Goal: Transaction & Acquisition: Purchase product/service

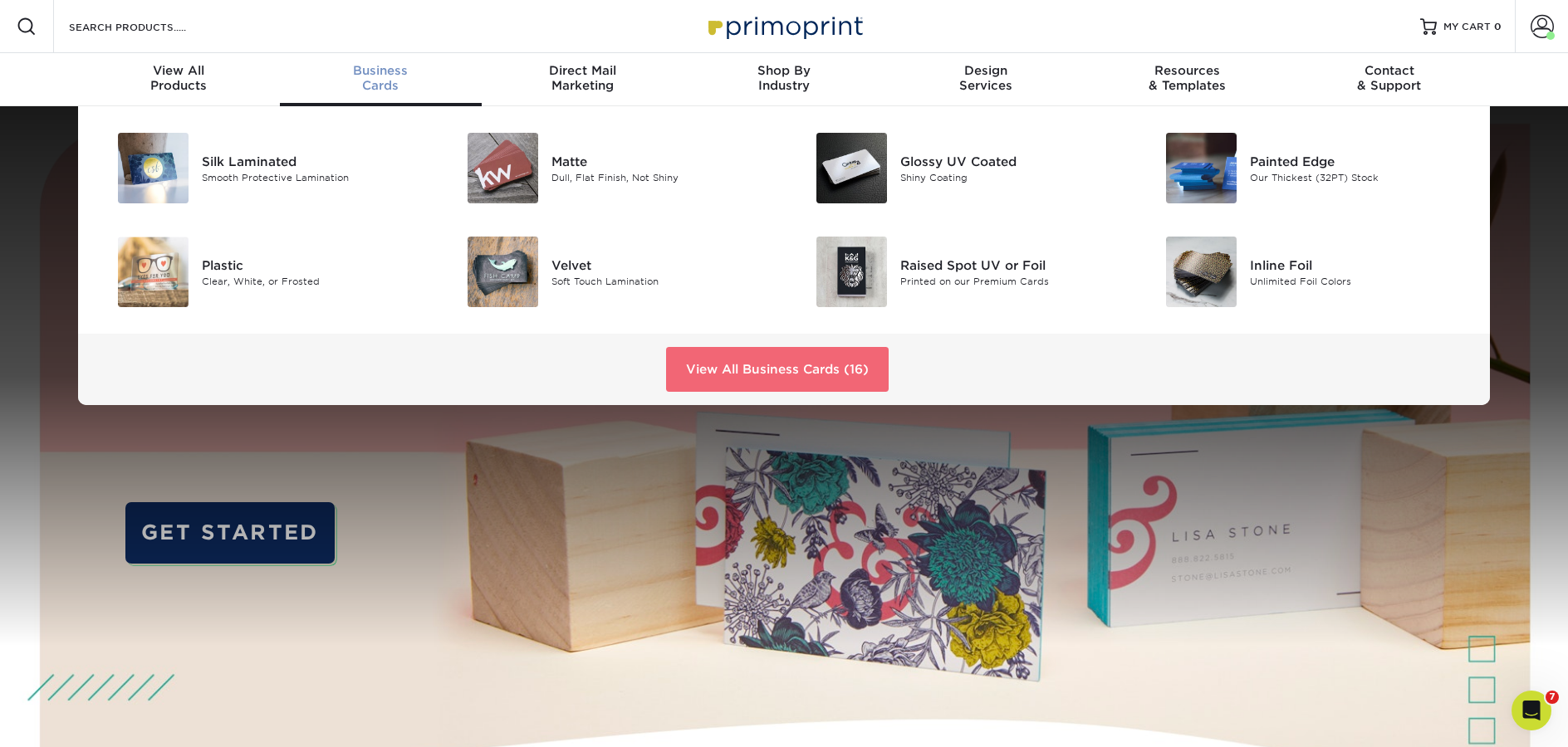
click at [750, 365] on link "View All Business Cards (16)" at bounding box center [777, 369] width 222 height 45
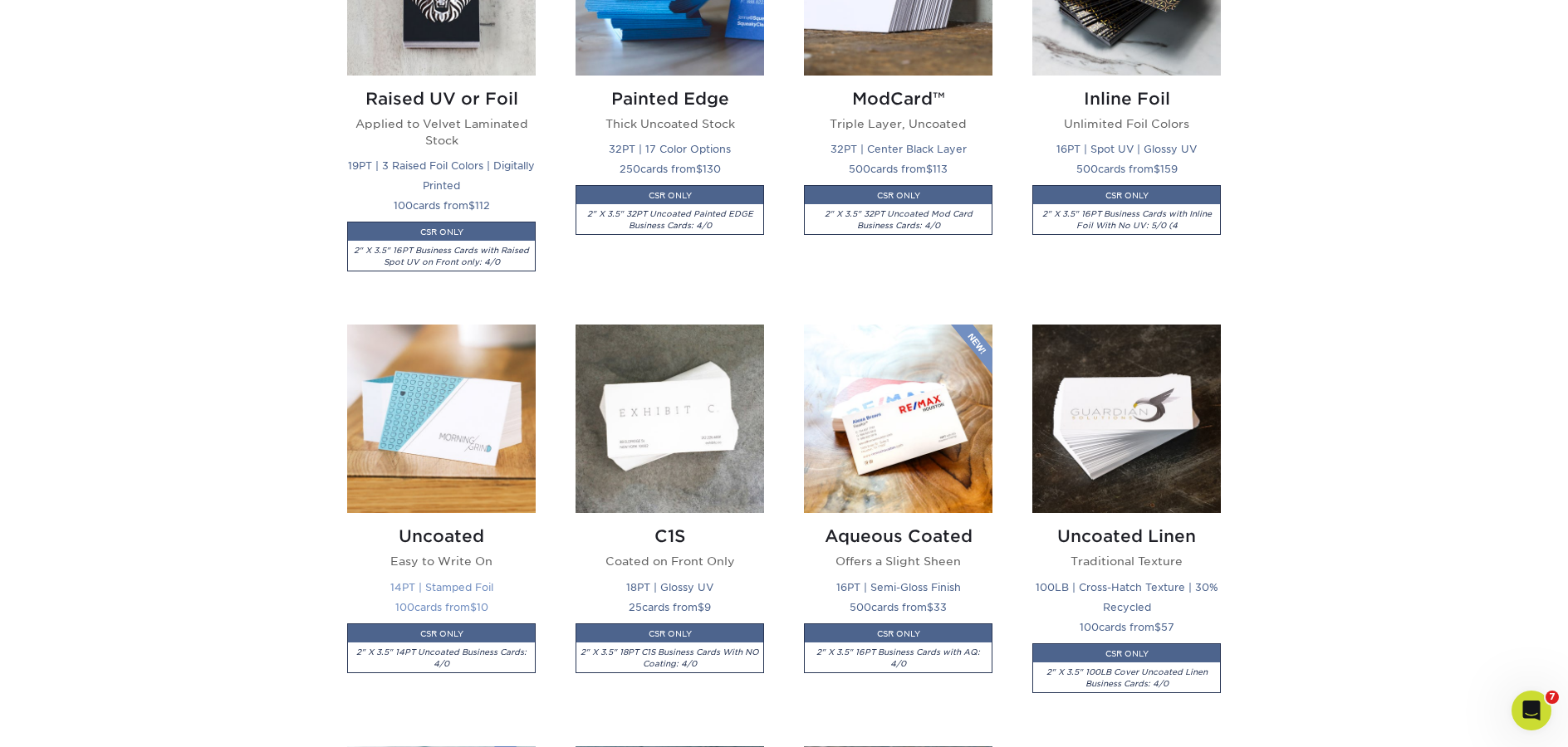
click at [394, 406] on img at bounding box center [440, 418] width 188 height 188
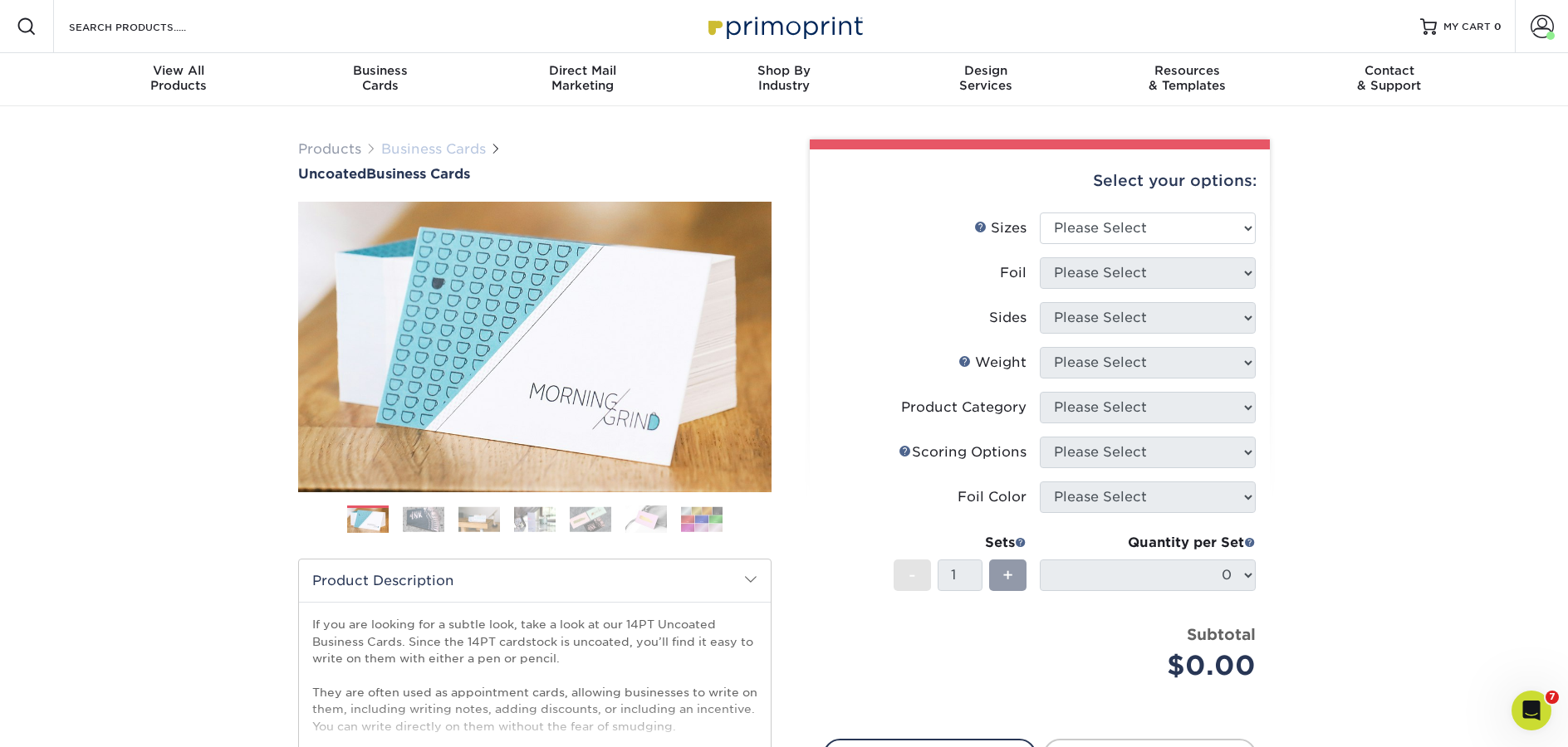
click at [474, 149] on link "Business Cards" at bounding box center [433, 149] width 105 height 16
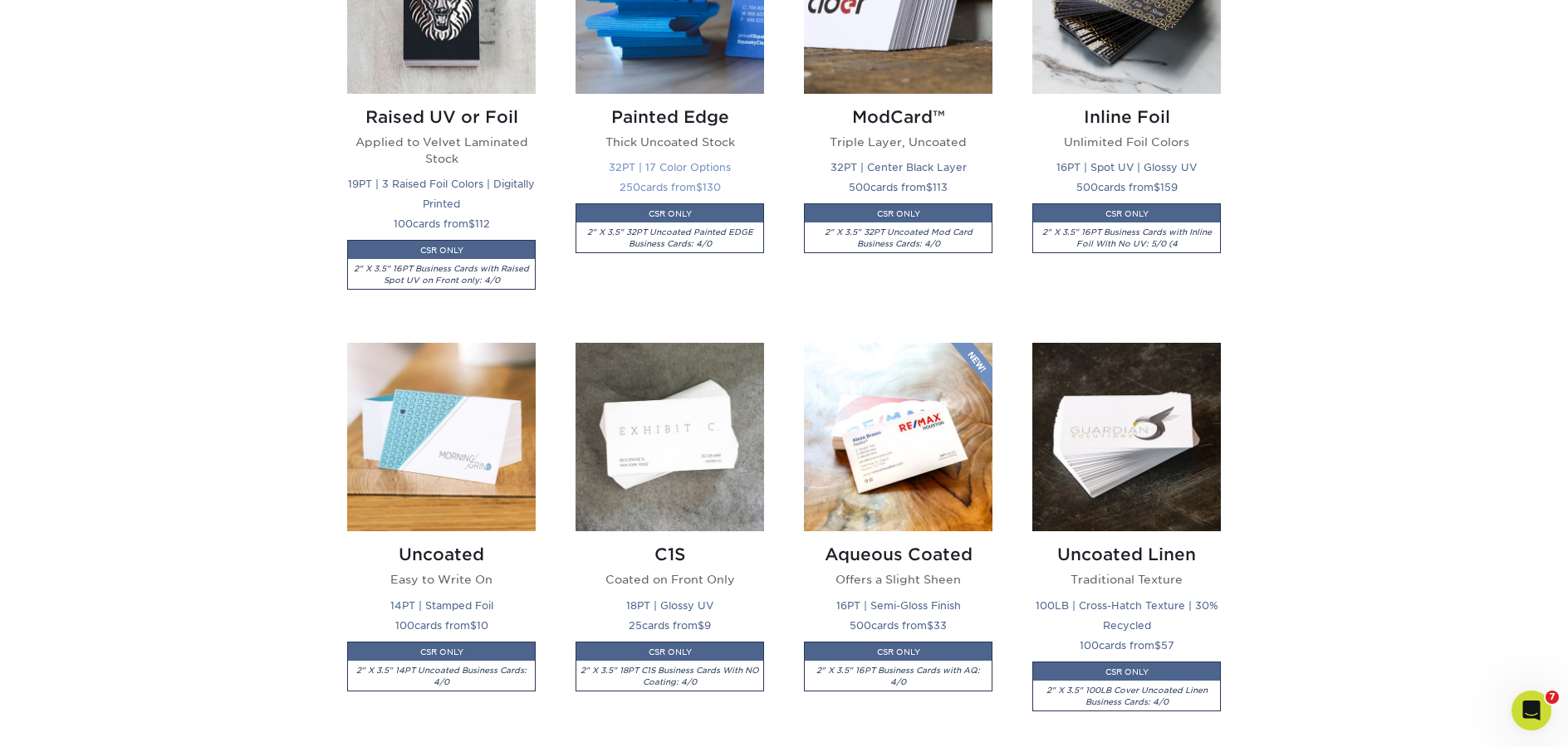
scroll to position [1350, 0]
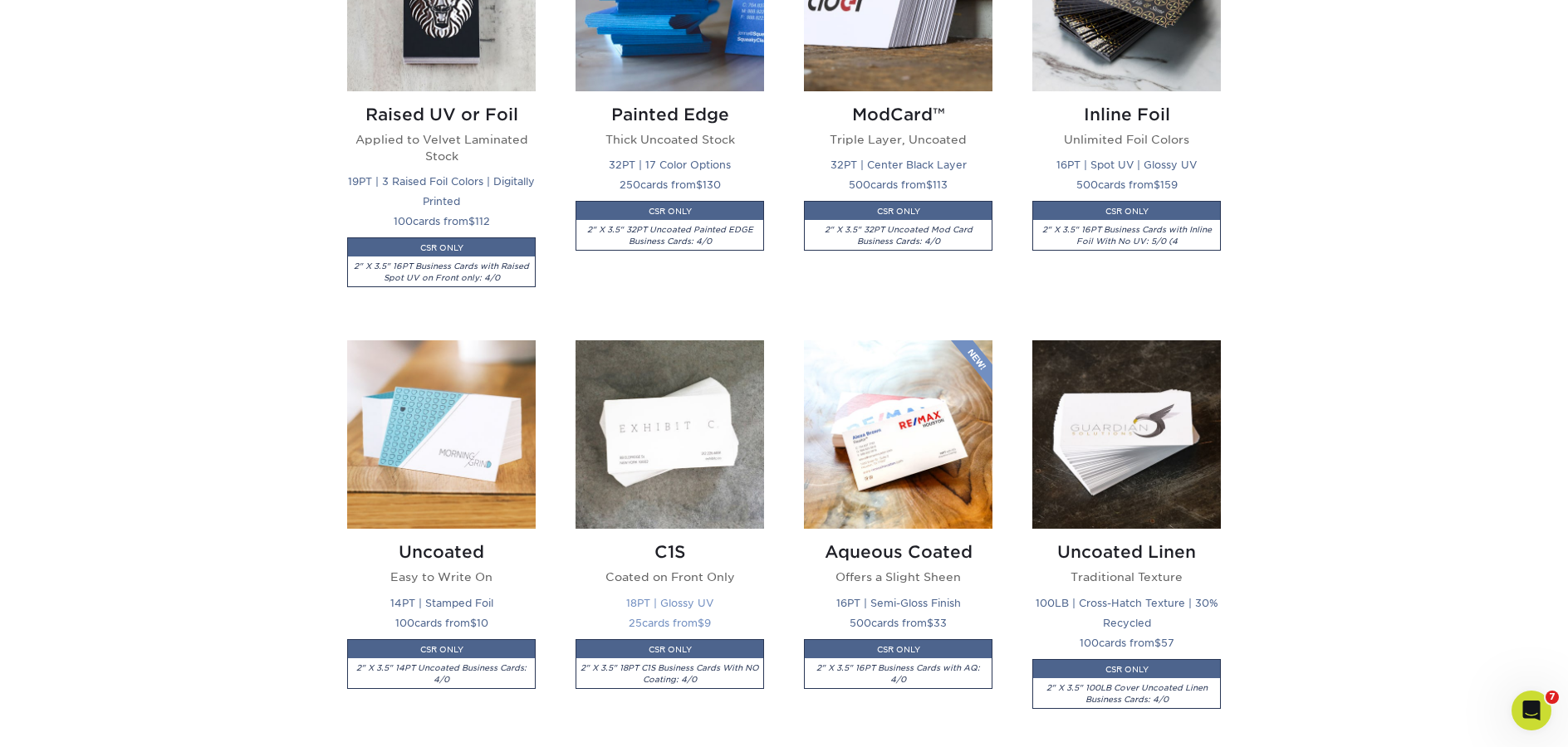
click at [635, 386] on img at bounding box center [669, 434] width 188 height 188
